Goal: Task Accomplishment & Management: Use online tool/utility

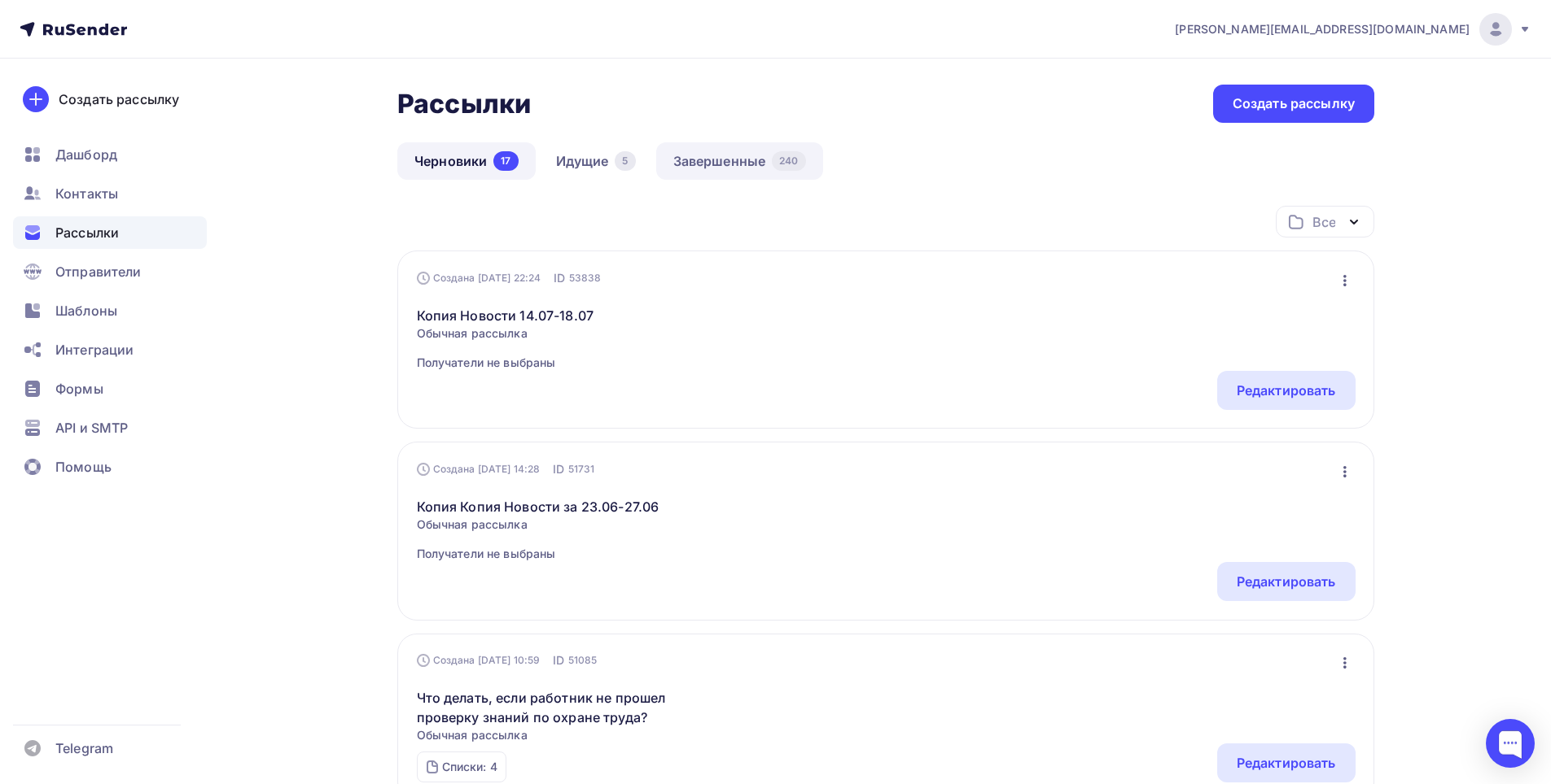
click at [707, 155] on link "Завершенные 240" at bounding box center [739, 161] width 167 height 37
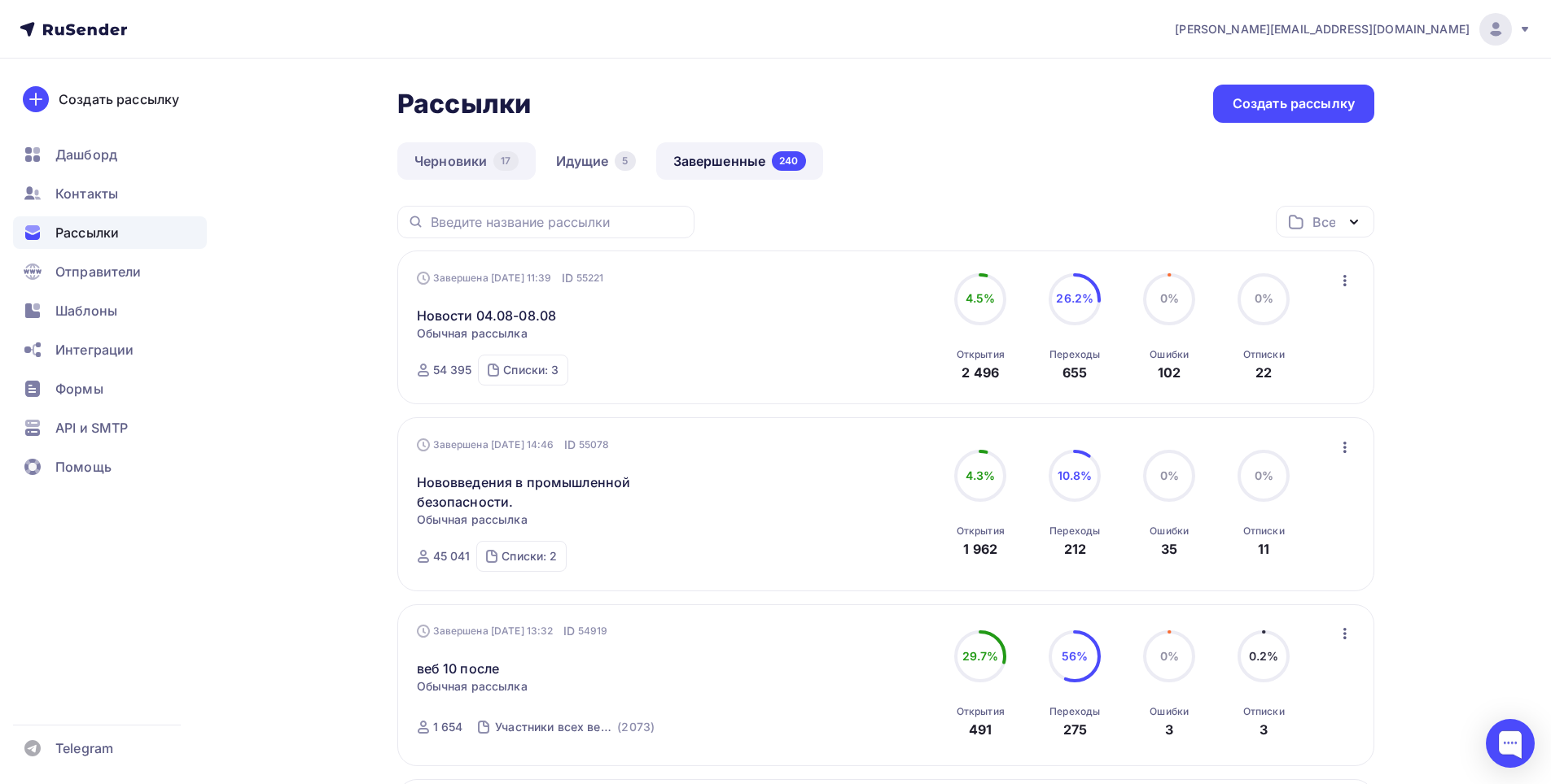
click at [470, 169] on link "Черновики 17" at bounding box center [466, 161] width 139 height 37
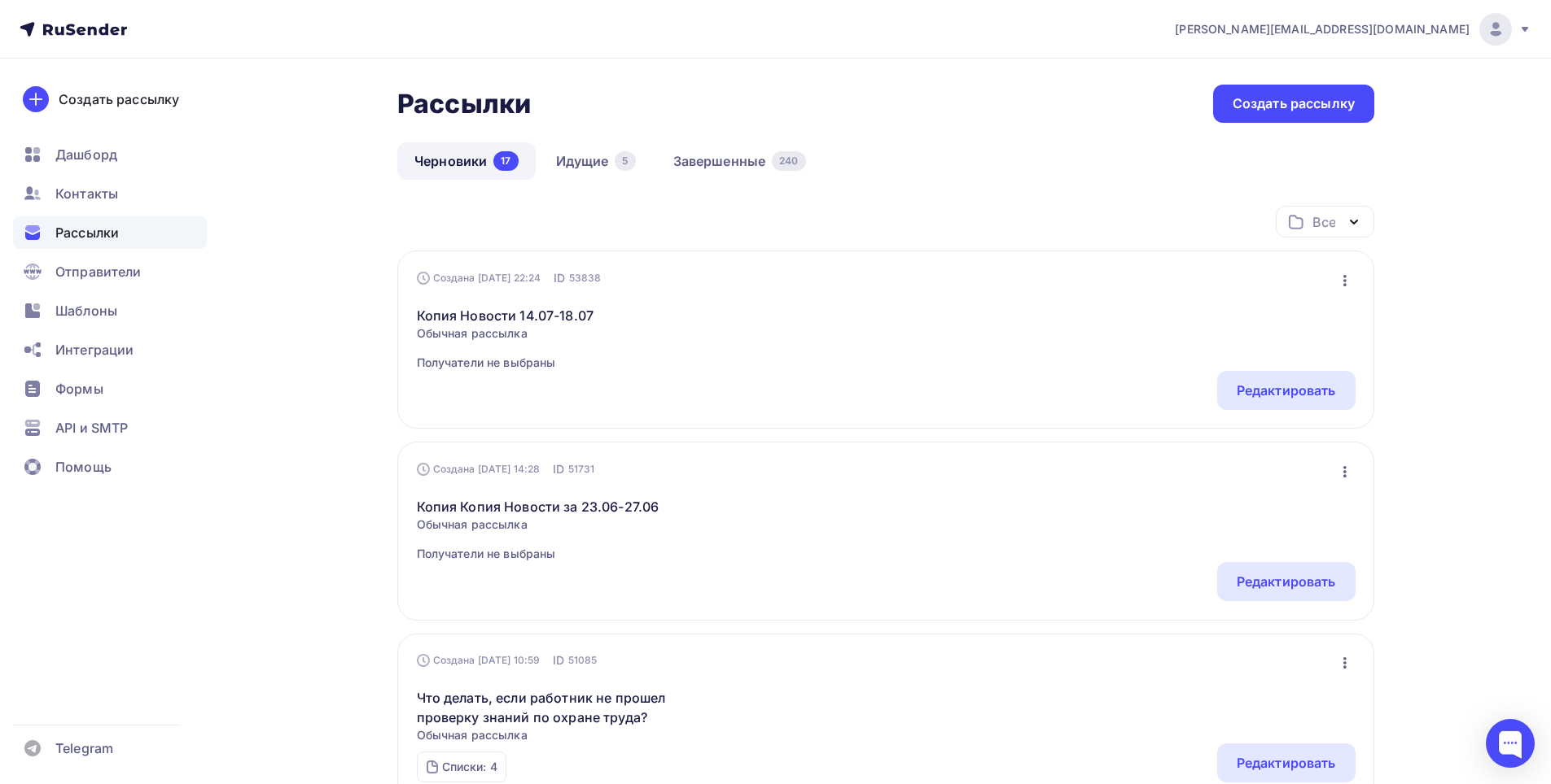
click at [1342, 279] on icon "button" at bounding box center [1345, 280] width 19 height 19
click at [1279, 324] on div "Редактировать" at bounding box center [1273, 322] width 157 height 19
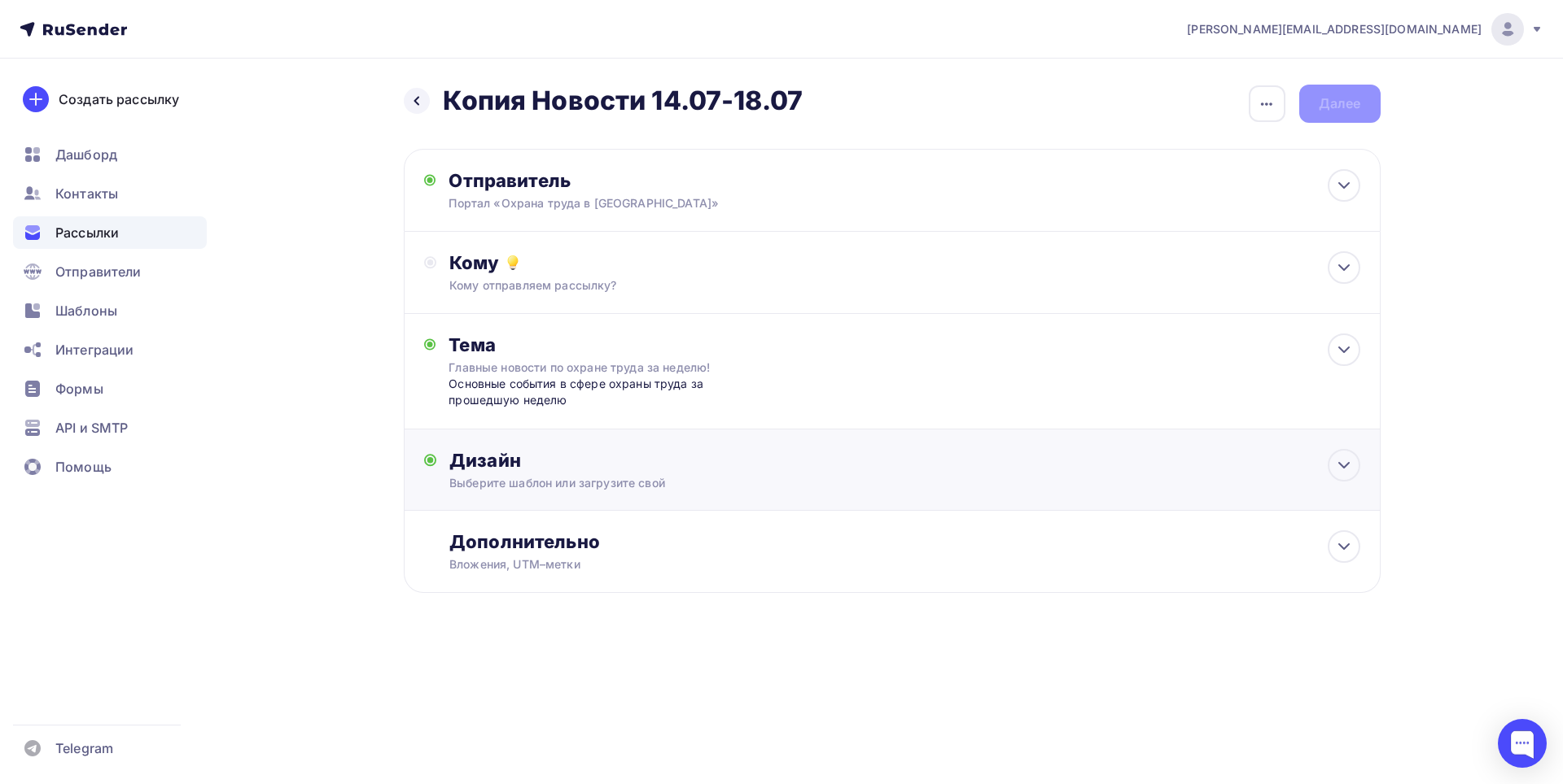
click at [1124, 478] on div "Выберите шаблон или загрузите свой" at bounding box center [859, 483] width 820 height 16
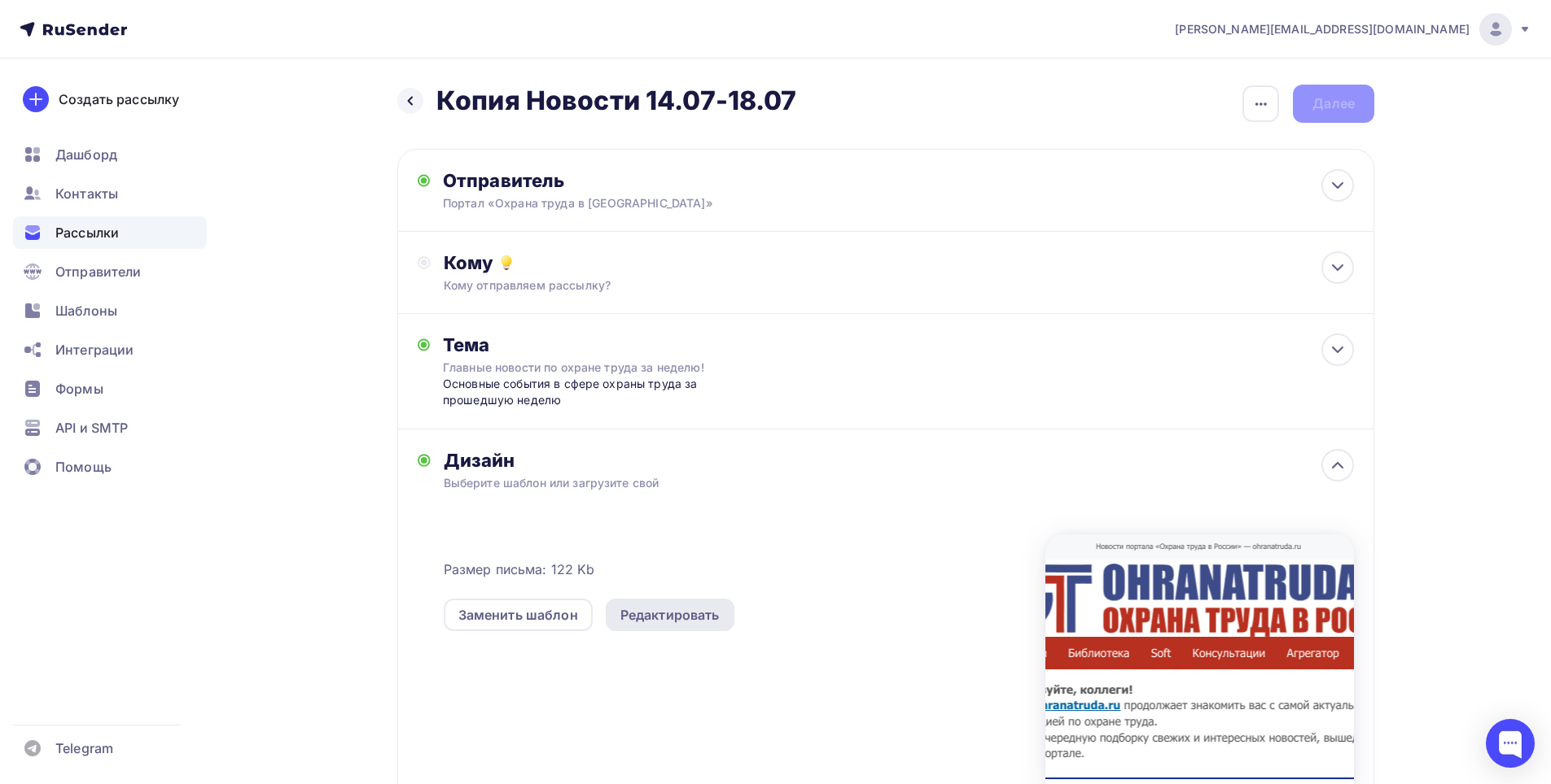
click at [684, 611] on div "Редактировать" at bounding box center [669, 615] width 99 height 19
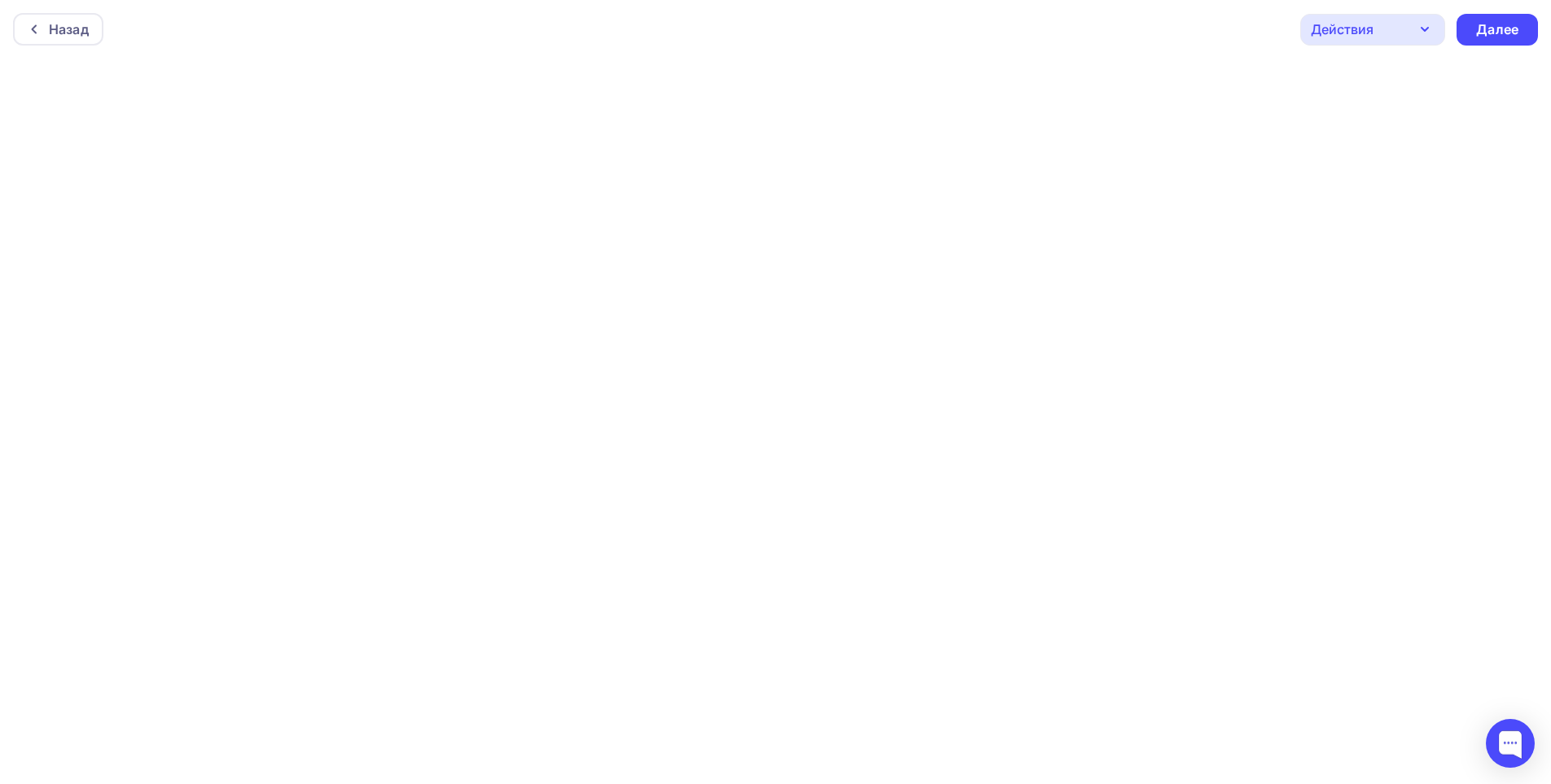
scroll to position [4, 0]
